Goal: Information Seeking & Learning: Learn about a topic

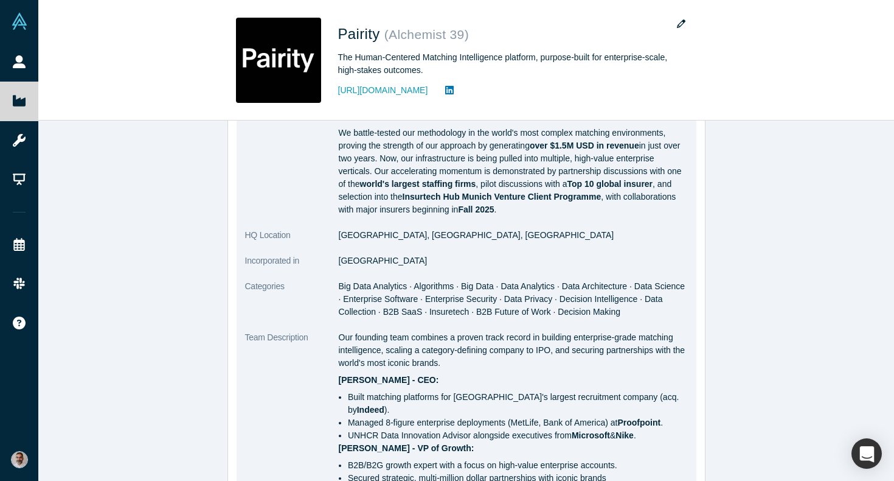
scroll to position [200, 0]
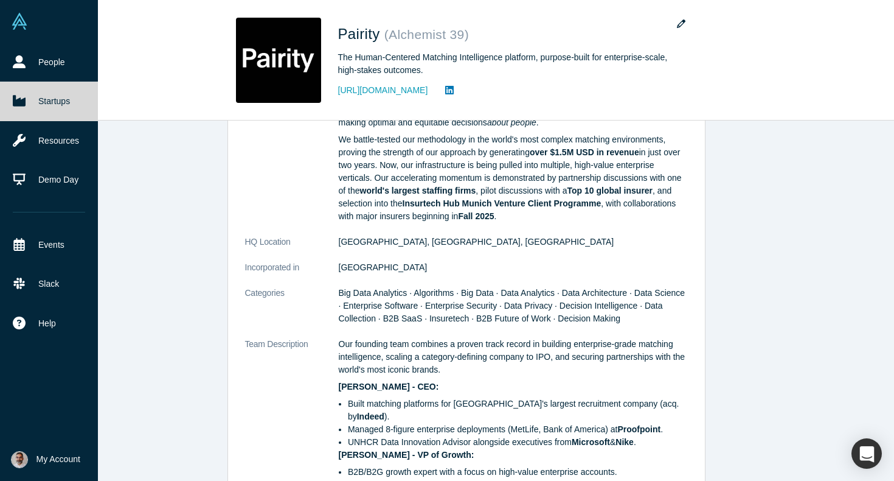
click at [52, 110] on link "Startups" at bounding box center [49, 101] width 98 height 39
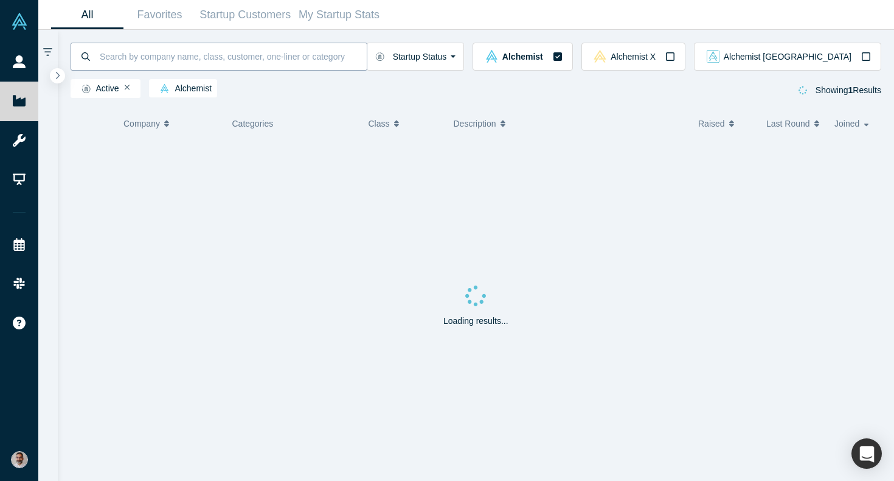
click at [176, 58] on input at bounding box center [233, 56] width 268 height 29
type input "pluvo"
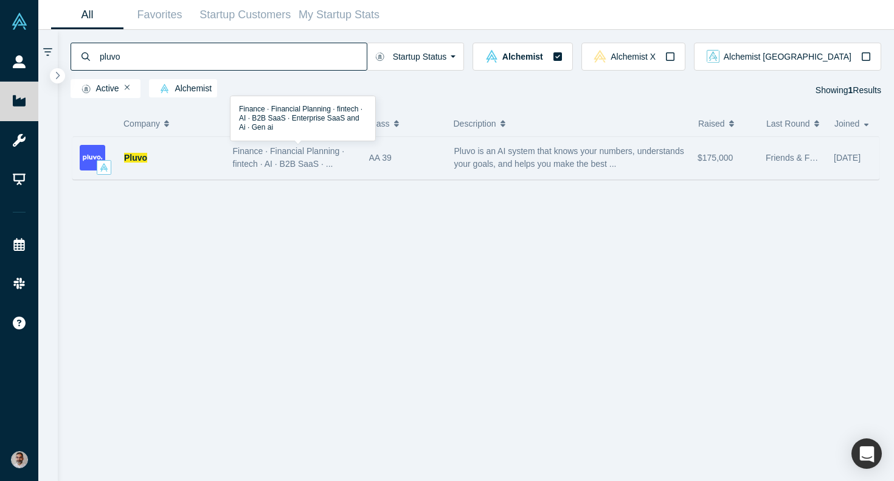
click at [289, 167] on span "Finance · Financial Planning · fintech · AI · B2B SaaS · ..." at bounding box center [289, 157] width 112 height 23
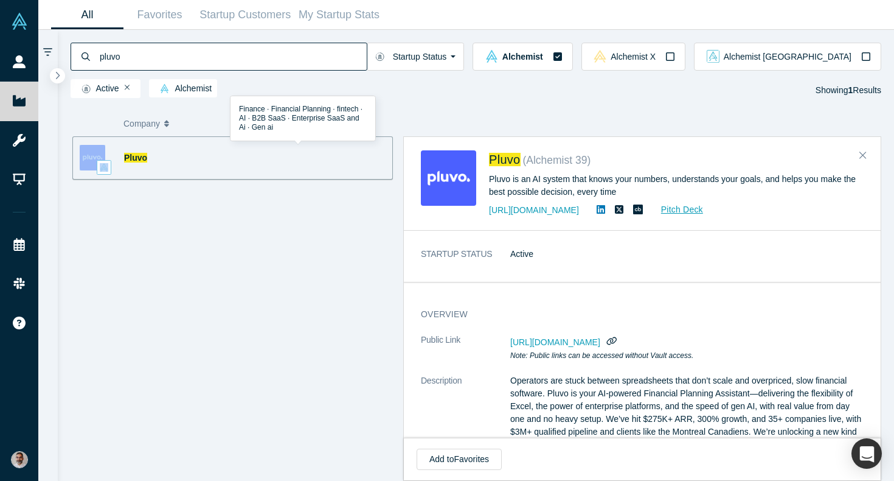
click at [289, 167] on div "Pluvo Finance · Financial Planning · fintech · AI · B2B SaaS · ... Pluvo is an …" at bounding box center [232, 157] width 321 height 43
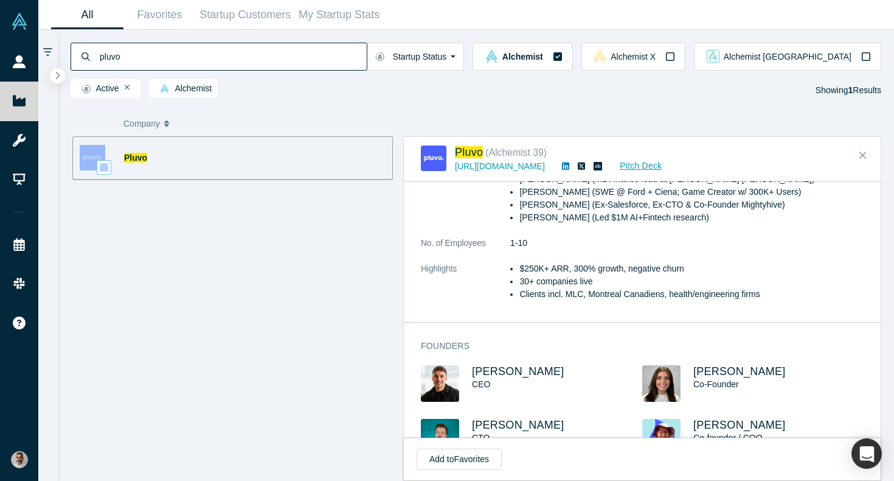
scroll to position [140, 0]
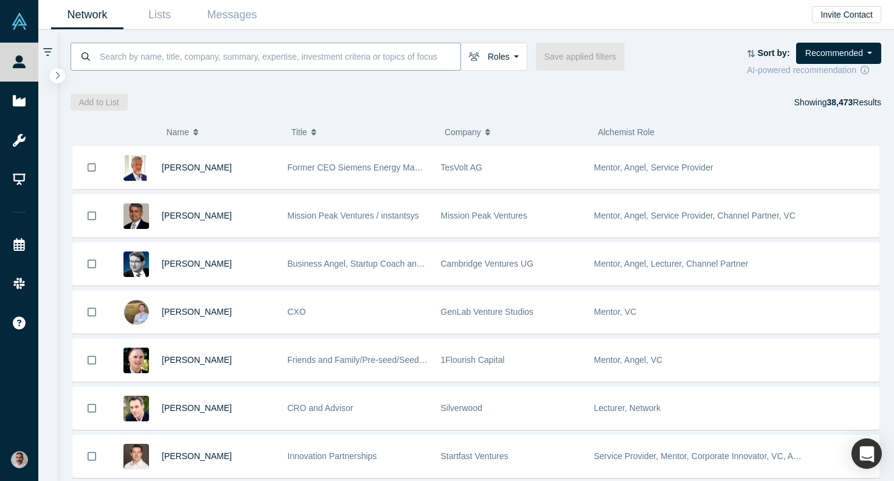
click at [277, 57] on input at bounding box center [280, 56] width 362 height 29
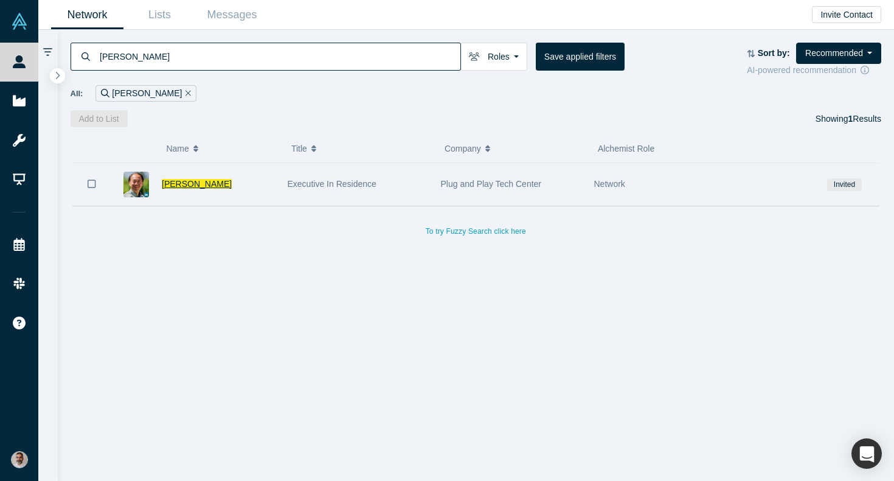
type input "canice wu"
click at [190, 179] on span "Canice Wu" at bounding box center [197, 184] width 70 height 10
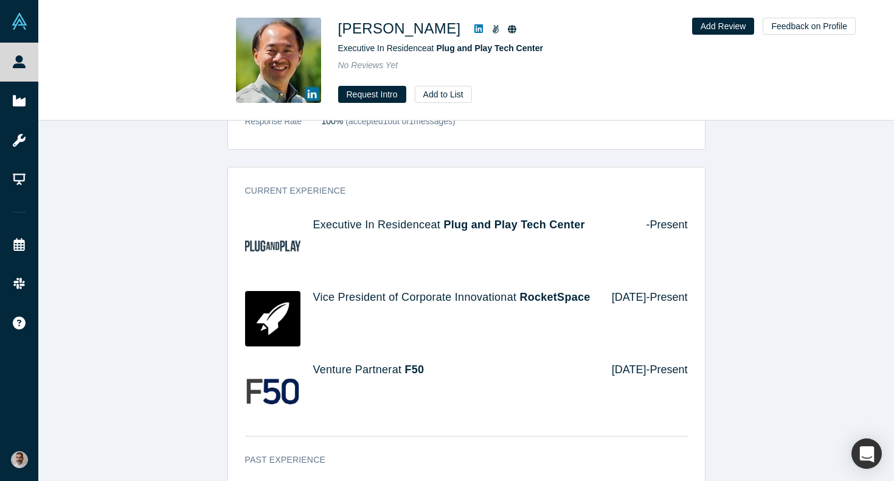
scroll to position [252, 0]
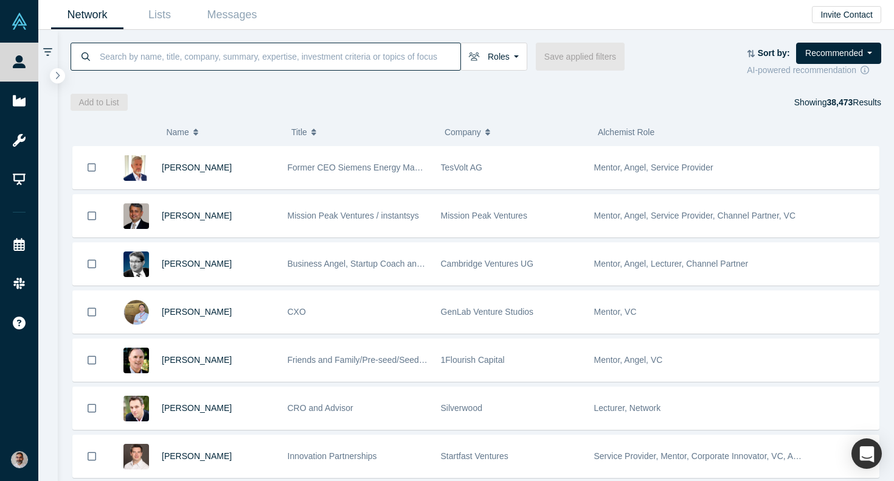
click at [361, 58] on input at bounding box center [280, 56] width 362 height 29
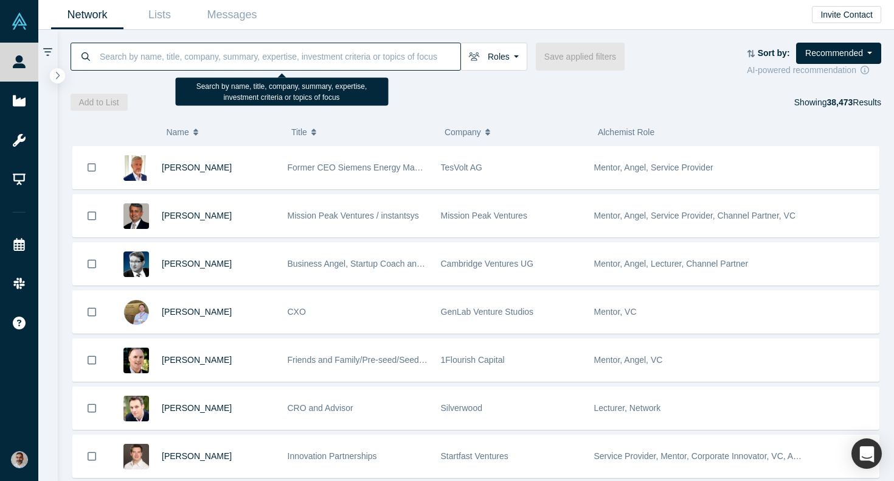
paste input "Rigetti"
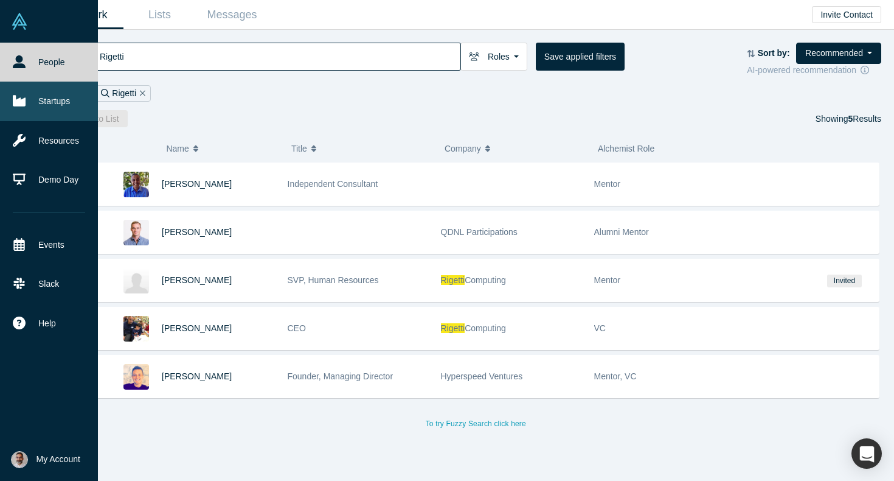
type input "Rigetti"
click at [26, 103] on link "Startups" at bounding box center [49, 101] width 98 height 39
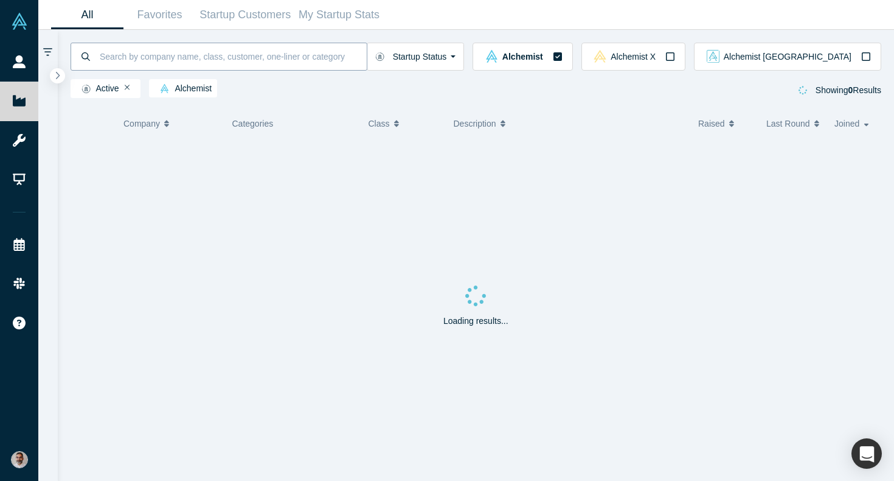
click at [178, 63] on input at bounding box center [233, 56] width 268 height 29
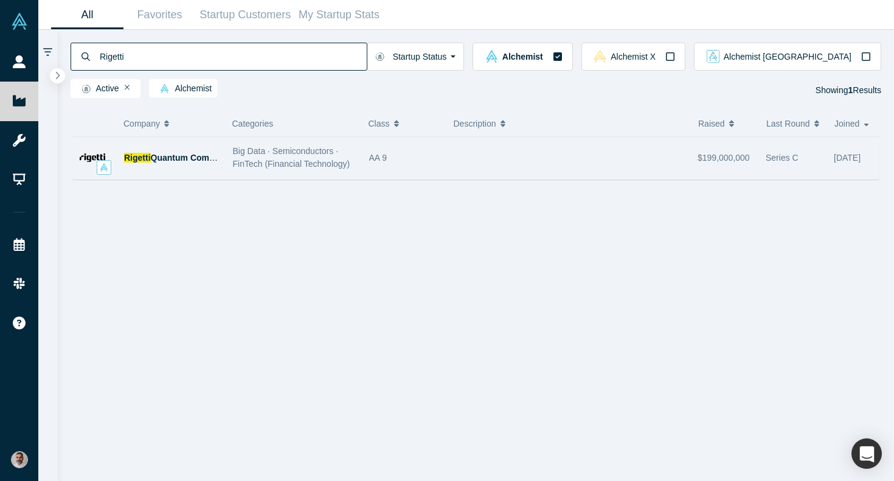
type input "Rigetti"
click at [231, 165] on div "Big Data · Semiconductors · FinTech (Financial Technology)" at bounding box center [294, 158] width 136 height 38
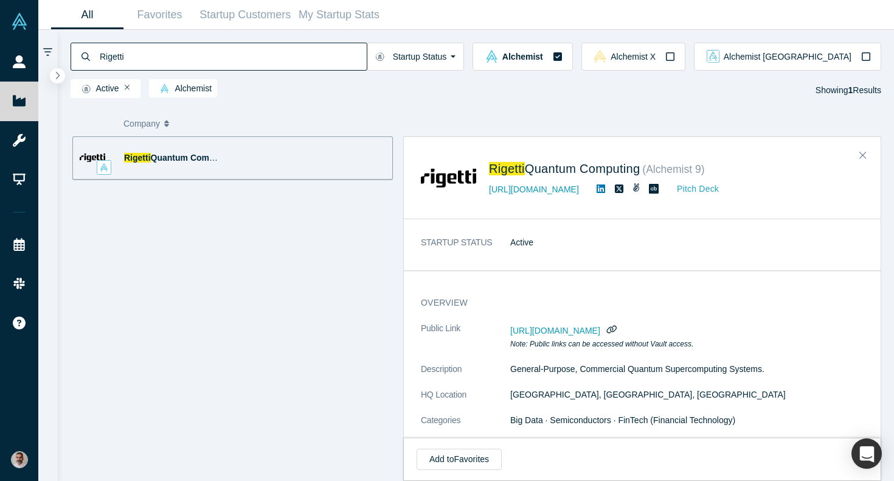
click at [685, 183] on link "Pitch Deck" at bounding box center [692, 189] width 56 height 14
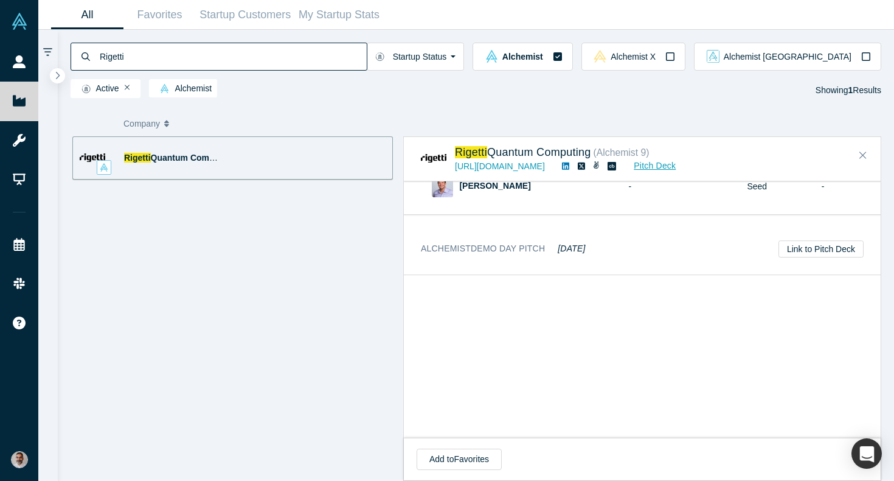
scroll to position [1027, 0]
